Goal: Task Accomplishment & Management: Manage account settings

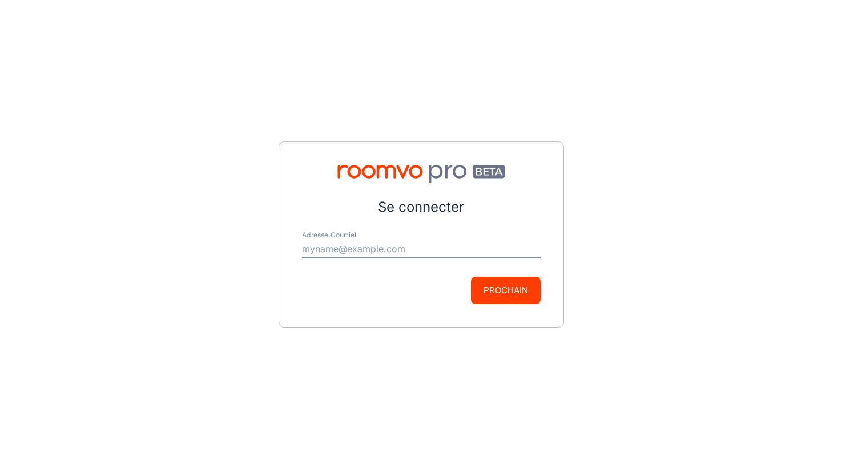
click at [324, 247] on input "Adresse Courriel" at bounding box center [421, 249] width 239 height 18
type input "[EMAIL_ADDRESS][DOMAIN_NAME]"
click at [509, 297] on button "Prochain" at bounding box center [506, 290] width 70 height 27
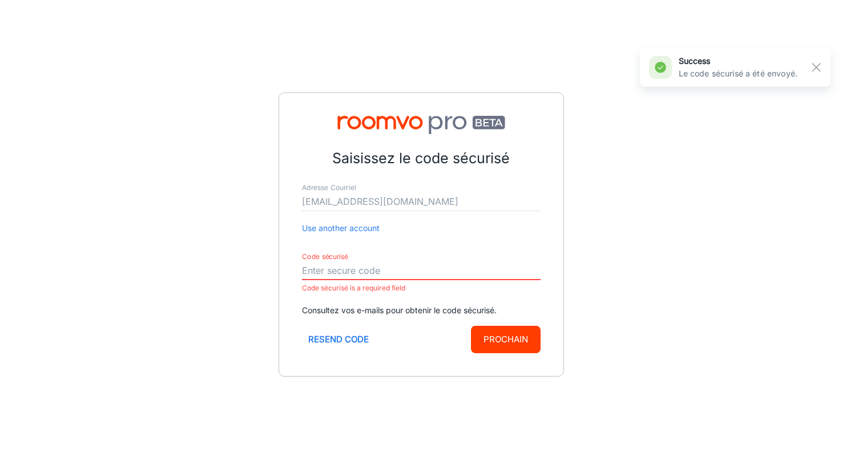
click at [331, 271] on input "Code sécurisé" at bounding box center [421, 271] width 239 height 18
paste input "136887"
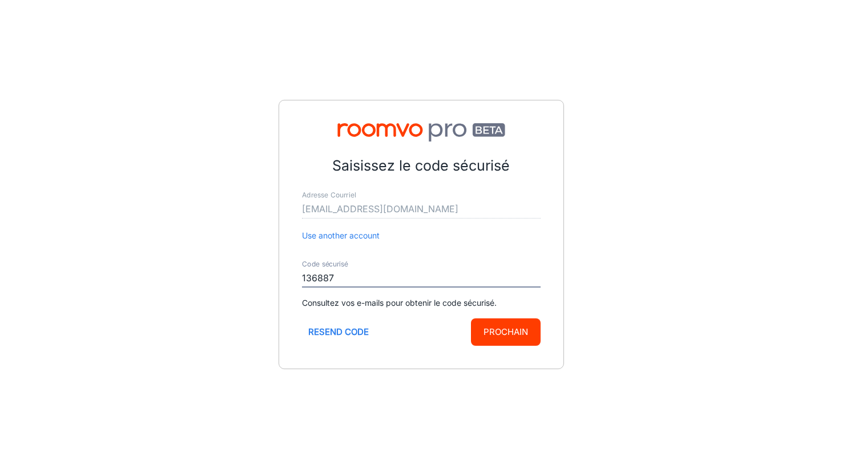
type input "136887"
click at [522, 328] on button "Prochain" at bounding box center [506, 332] width 70 height 27
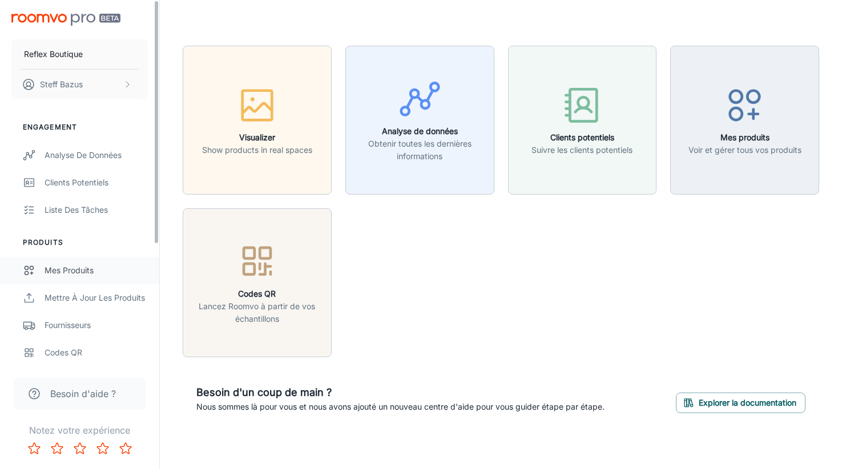
click at [87, 268] on div "Mes produits" at bounding box center [96, 270] width 103 height 13
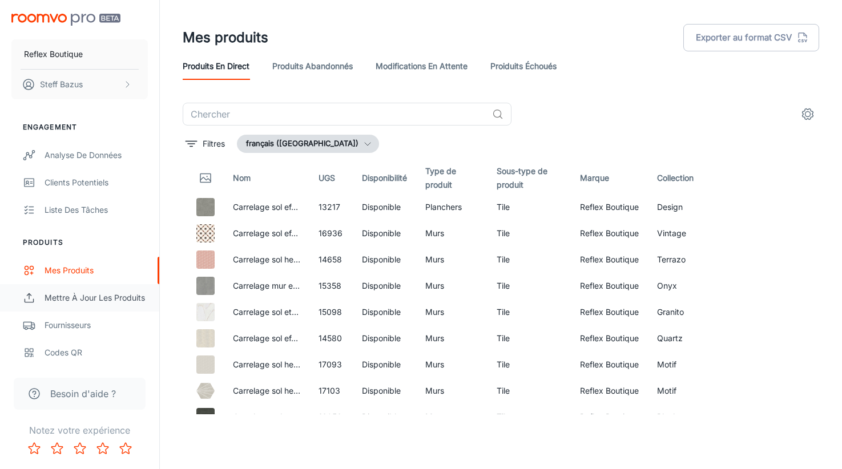
click at [76, 301] on div "Mettre à jour les produits" at bounding box center [96, 298] width 103 height 13
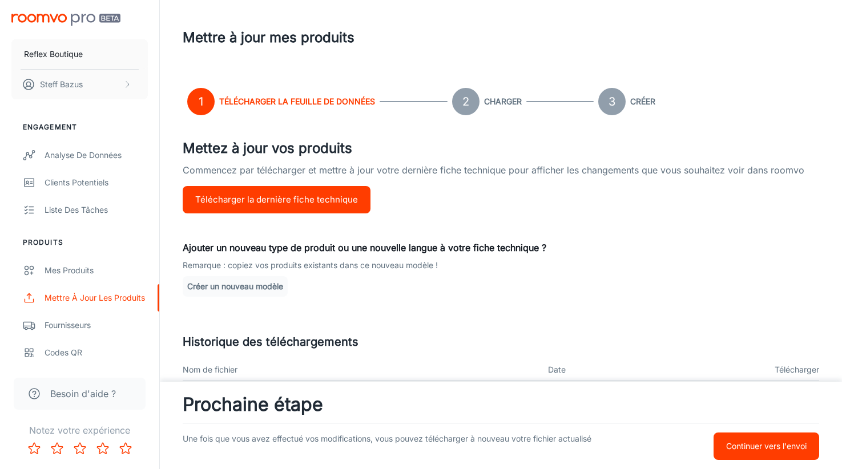
click at [770, 459] on button "Continuer vers l'envoi" at bounding box center [767, 446] width 106 height 27
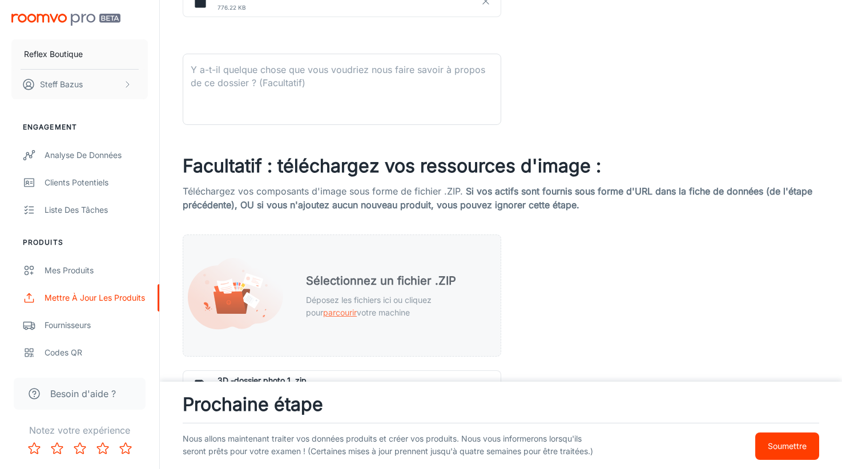
scroll to position [514, 0]
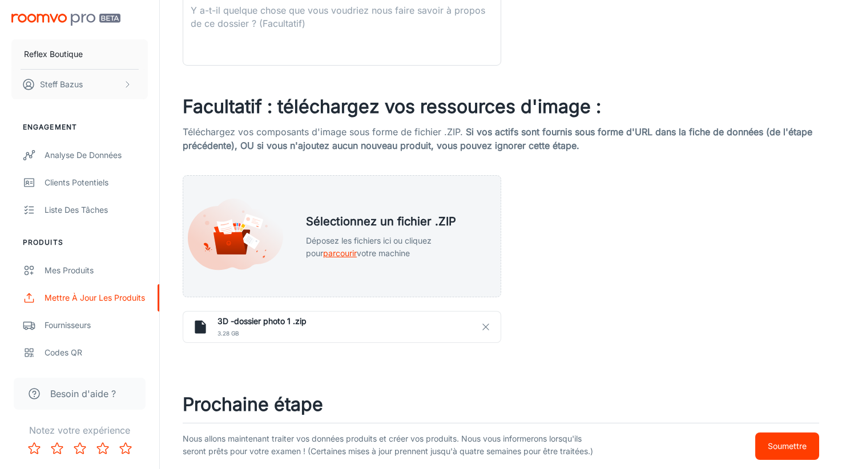
click at [788, 440] on p "Soumettre" at bounding box center [787, 446] width 39 height 13
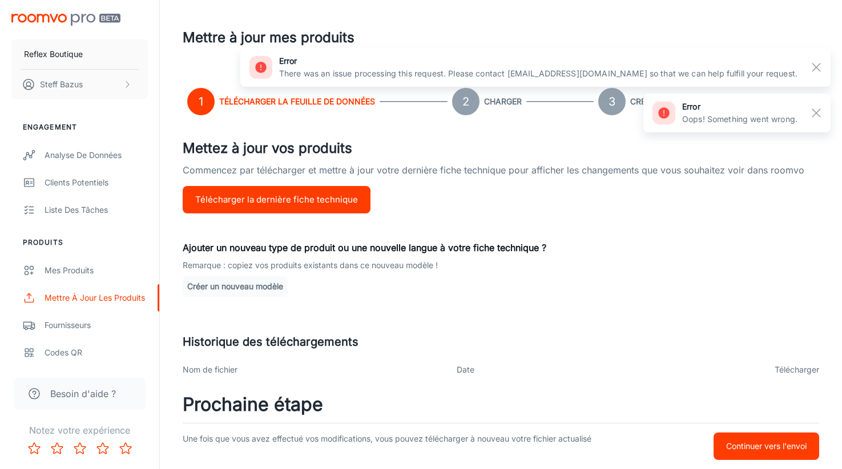
click at [613, 251] on p "Ajouter un nouveau type de produit ou une nouvelle langue à votre fiche techniq…" at bounding box center [501, 248] width 637 height 14
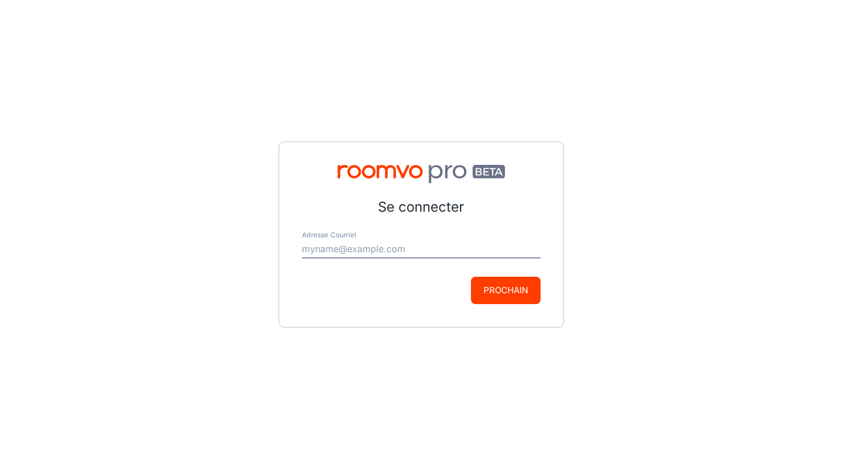
click at [327, 255] on input "Adresse Courriel" at bounding box center [421, 249] width 239 height 18
type input "[EMAIL_ADDRESS][DOMAIN_NAME]"
click at [488, 293] on button "Prochain" at bounding box center [506, 290] width 70 height 27
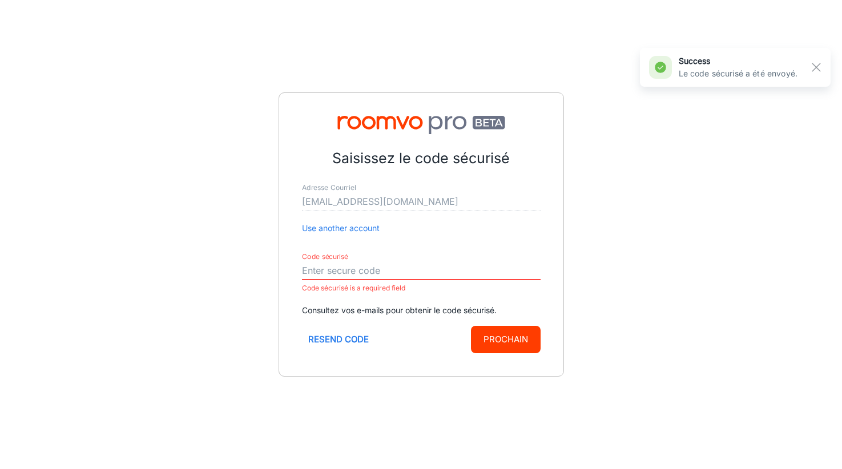
click at [331, 270] on input "Code sécurisé" at bounding box center [421, 271] width 239 height 18
paste input "136887"
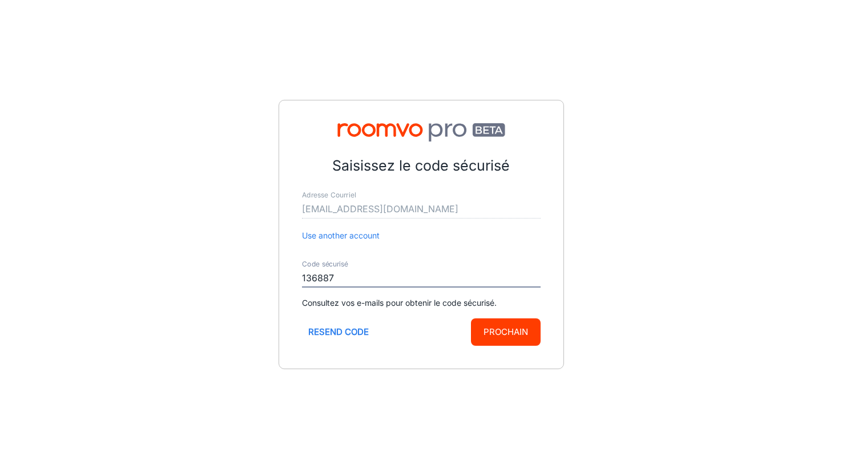
type input "136887"
click at [505, 331] on button "Prochain" at bounding box center [506, 332] width 70 height 27
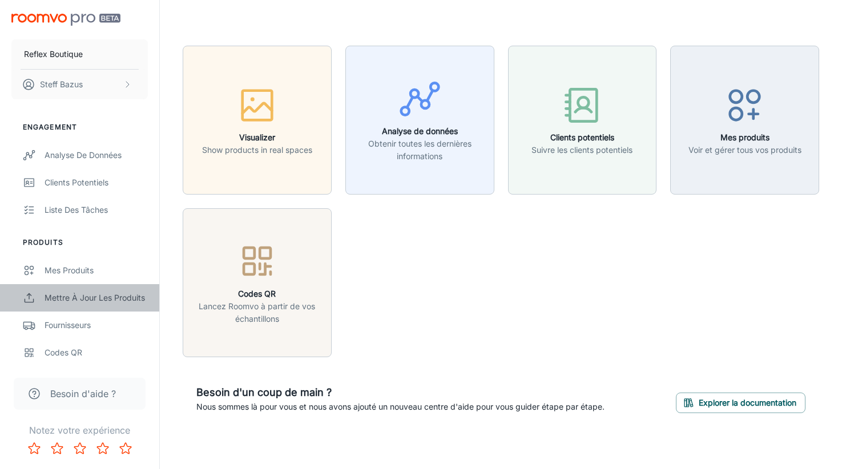
click at [102, 303] on div "Mettre à jour les produits" at bounding box center [96, 298] width 103 height 13
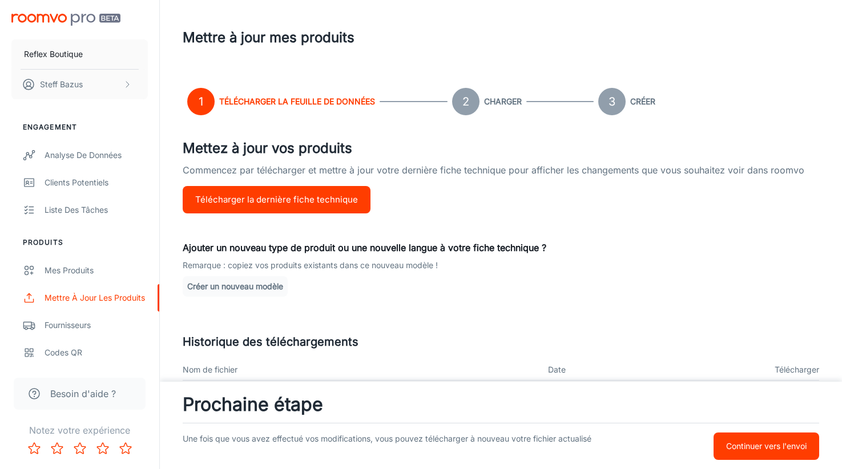
click at [231, 210] on button "Télécharger la dernière fiche technique" at bounding box center [277, 199] width 188 height 27
click at [82, 270] on div "Mes produits" at bounding box center [96, 270] width 103 height 13
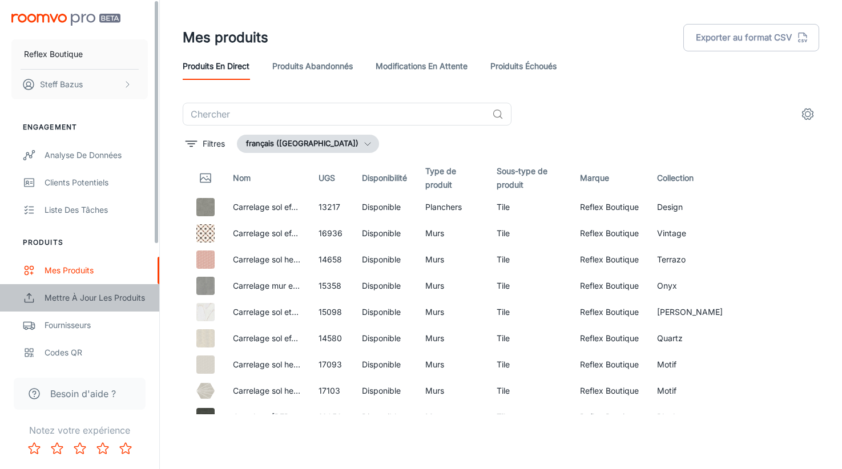
click at [100, 303] on div "Mettre à jour les produits" at bounding box center [96, 298] width 103 height 13
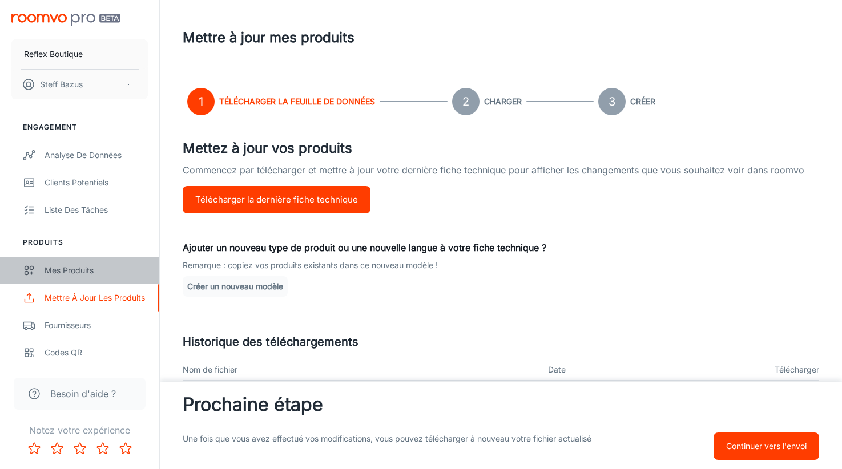
click at [61, 268] on div "Mes produits" at bounding box center [96, 270] width 103 height 13
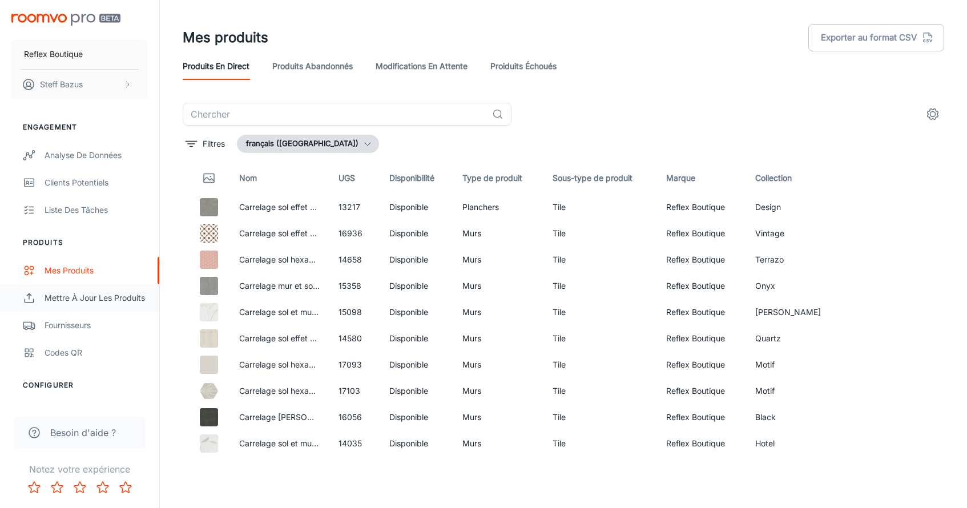
click at [84, 301] on div "Mettre à jour les produits" at bounding box center [96, 298] width 103 height 13
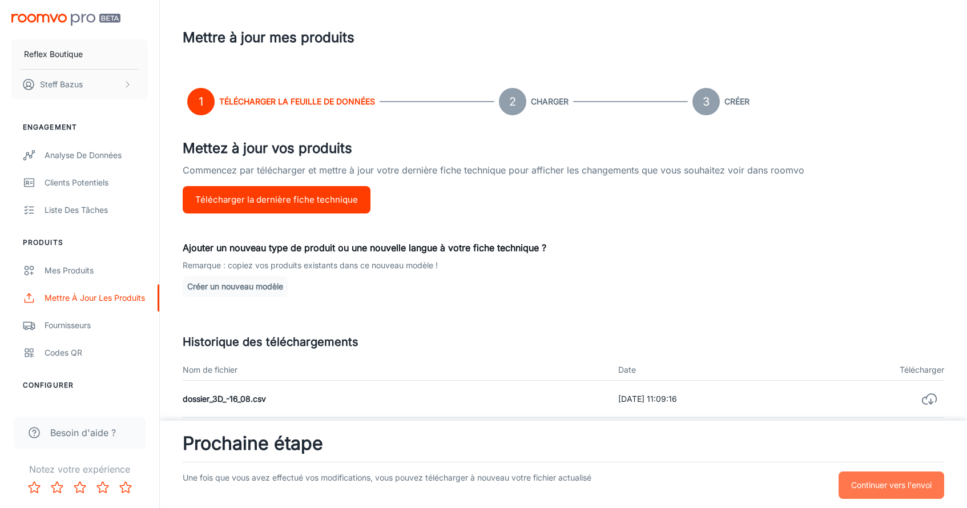
click at [842, 469] on p "Continuer vers l'envoi" at bounding box center [891, 485] width 81 height 13
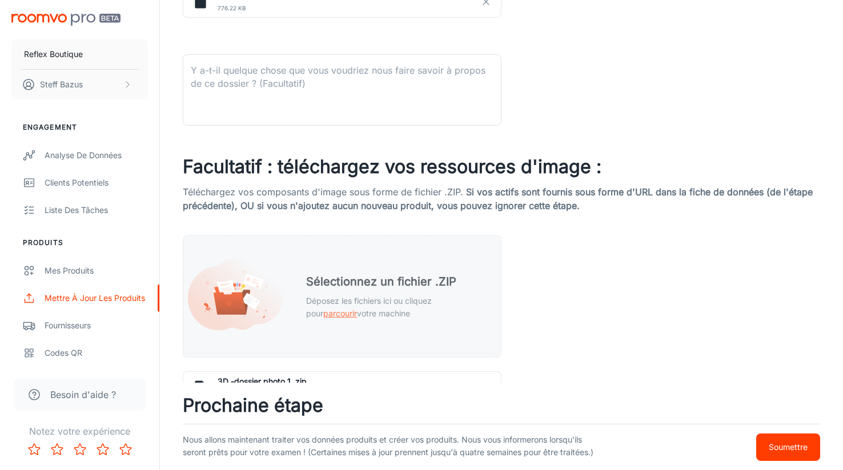
scroll to position [514, 0]
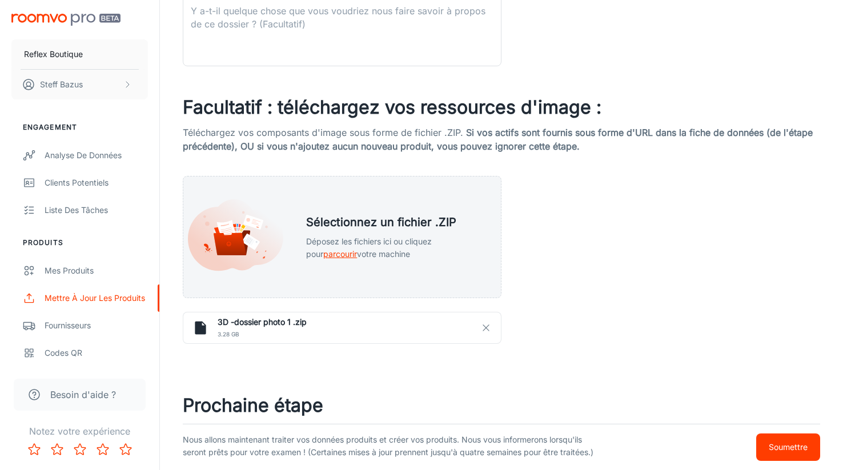
click at [794, 441] on p "Soumettre" at bounding box center [788, 447] width 39 height 13
